Goal: Find contact information: Find contact information

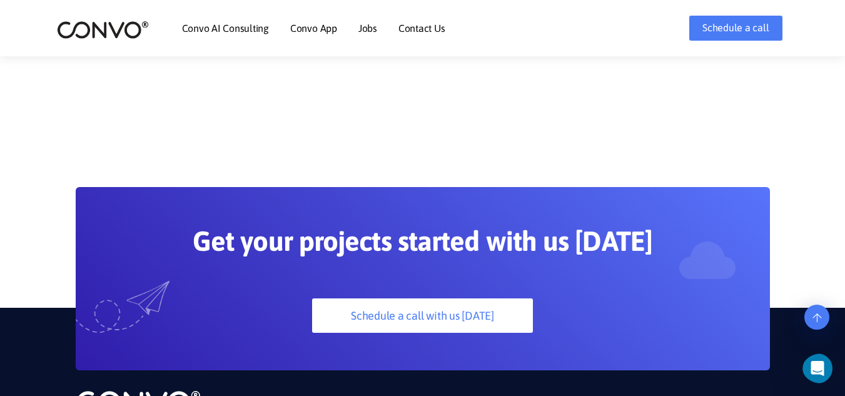
scroll to position [3135, 0]
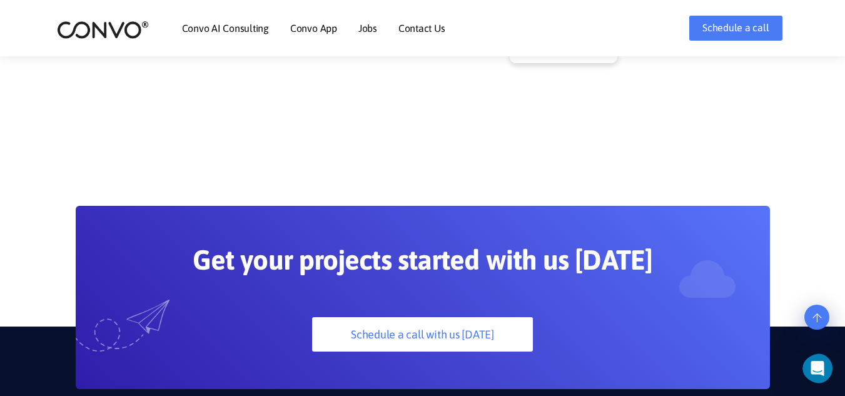
click at [424, 30] on link "Contact Us" at bounding box center [421, 28] width 47 height 10
